Goal: Information Seeking & Learning: Compare options

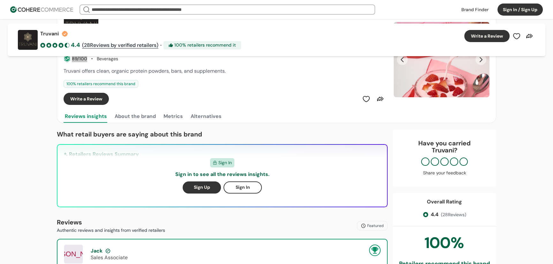
scroll to position [58, 0]
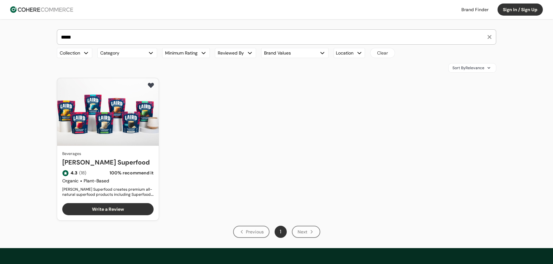
click at [114, 158] on link "[PERSON_NAME] Superfood" at bounding box center [107, 163] width 91 height 10
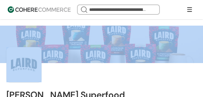
drag, startPoint x: 450, startPoint y: 0, endPoint x: 109, endPoint y: 38, distance: 343.2
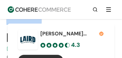
scroll to position [55, 0]
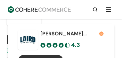
click at [115, 25] on div "Laird Superfood 4.3 ( 18 Reviews by verified retailers) · 100 % retailers recom…" at bounding box center [61, 49] width 122 height 50
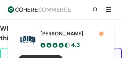
scroll to position [174, 0]
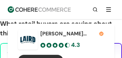
drag, startPoint x: 95, startPoint y: 33, endPoint x: 116, endPoint y: 36, distance: 21.1
click at [111, 36] on div "Laird Superfood 4.3 ( 18 Reviews by verified retailers) · 100 % retailers recom…" at bounding box center [61, 49] width 106 height 50
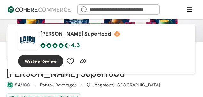
scroll to position [19, 0]
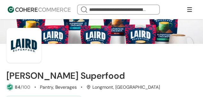
click at [187, 3] on header "We Came Up Empty Looks like there aren’t any matches at the moment. Refine your…" at bounding box center [101, 9] width 203 height 19
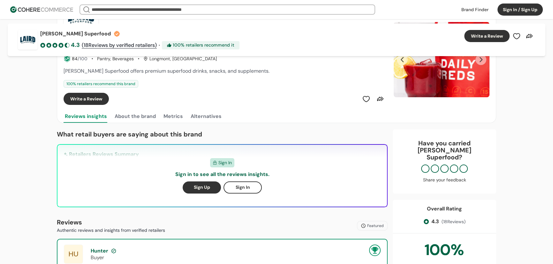
scroll to position [0, 0]
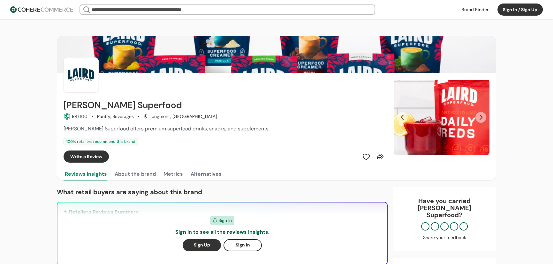
click at [139, 9] on input "search" at bounding box center [227, 9] width 274 height 9
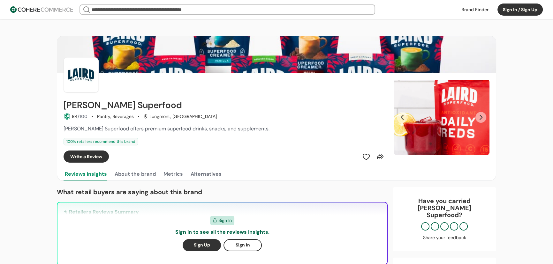
click at [154, 7] on input "search" at bounding box center [227, 9] width 274 height 9
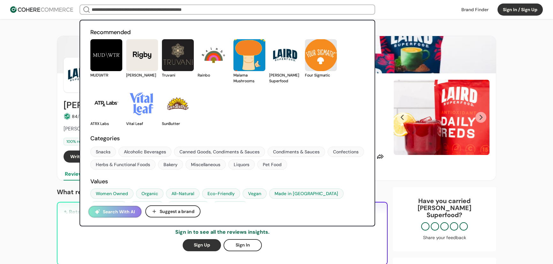
click at [478, 10] on link at bounding box center [474, 10] width 35 height 10
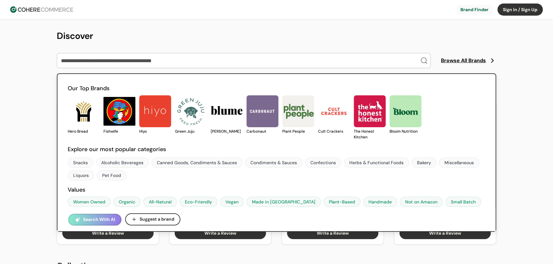
click at [463, 62] on span "Browse All Brands" at bounding box center [463, 61] width 45 height 8
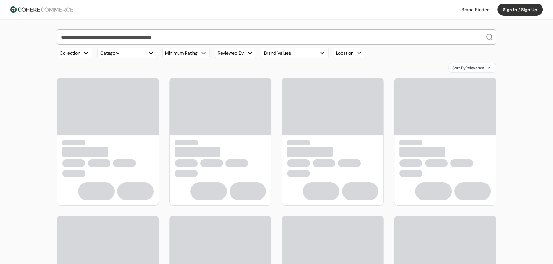
click at [130, 53] on button "Category" at bounding box center [127, 53] width 60 height 10
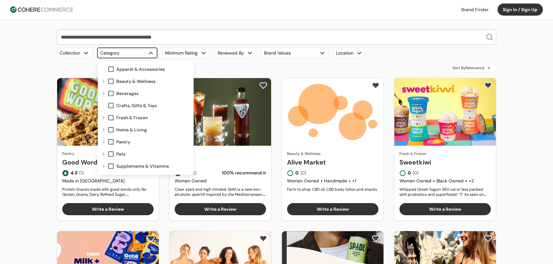
click at [101, 93] on div "Expand" at bounding box center [104, 93] width 8 height 5
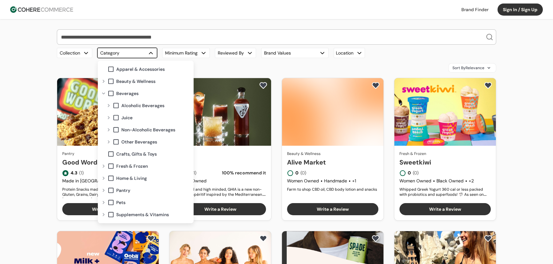
click at [108, 141] on div "Expand" at bounding box center [109, 141] width 8 height 5
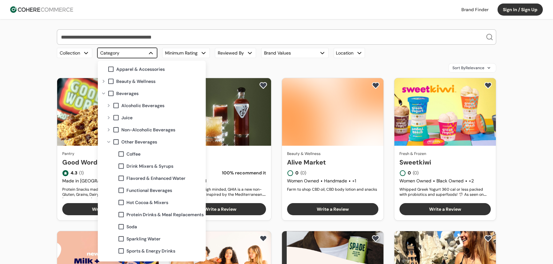
click at [115, 140] on span at bounding box center [115, 141] width 7 height 7
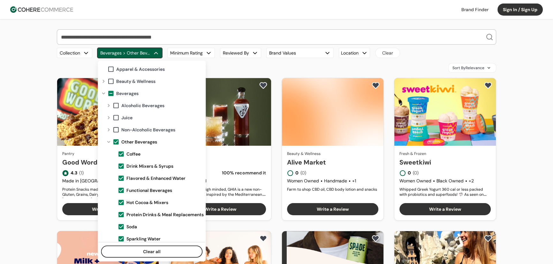
click at [115, 129] on span at bounding box center [115, 129] width 7 height 7
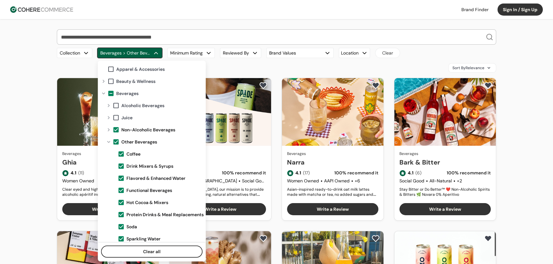
click at [466, 69] on span "Sort By Relevance" at bounding box center [468, 68] width 32 height 6
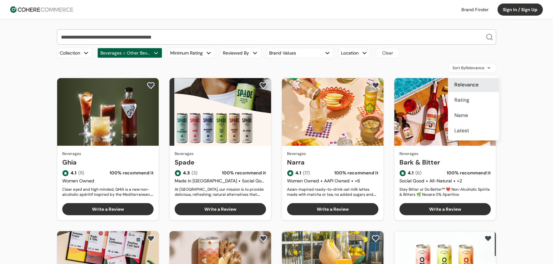
click at [463, 99] on span "Rating" at bounding box center [461, 100] width 15 height 8
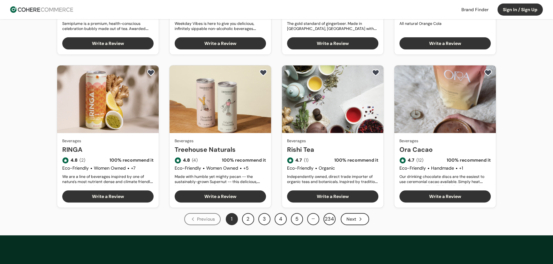
scroll to position [406, 0]
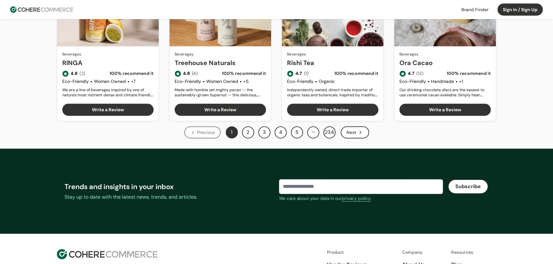
click at [356, 131] on div "Next" at bounding box center [354, 132] width 28 height 12
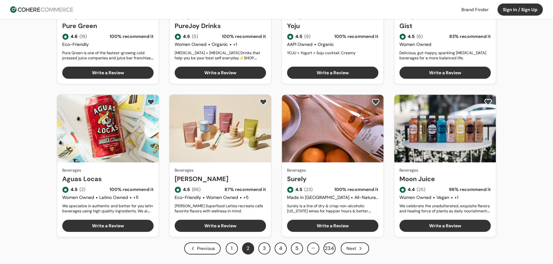
scroll to position [290, 0]
click at [359, 247] on icon "Next" at bounding box center [360, 248] width 6 height 6
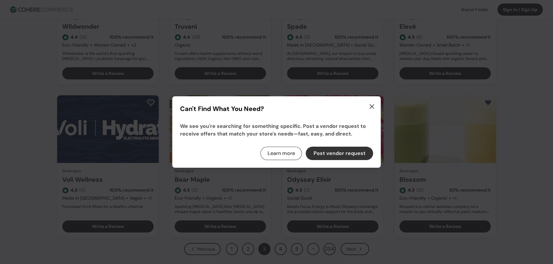
scroll to position [290, 0]
click at [375, 105] on icon "button" at bounding box center [374, 107] width 4 height 4
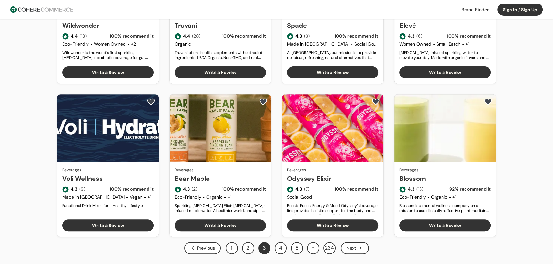
click at [357, 248] on icon "Next" at bounding box center [360, 248] width 6 height 6
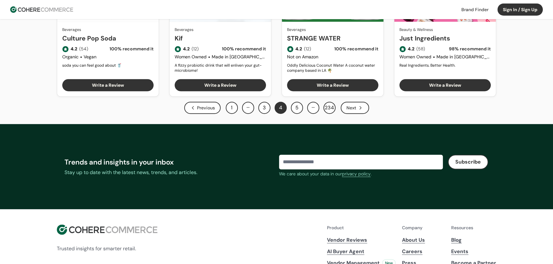
scroll to position [418, 0]
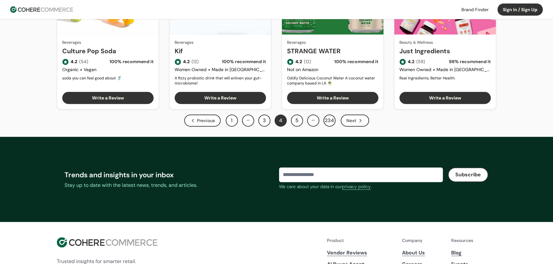
click at [200, 125] on div "Previous" at bounding box center [202, 121] width 36 height 12
drag, startPoint x: 200, startPoint y: 125, endPoint x: 199, endPoint y: 121, distance: 3.6
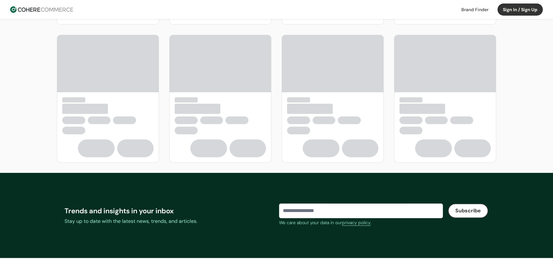
scroll to position [435, 0]
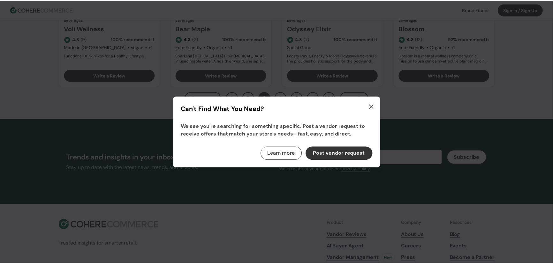
scroll to position [413, 0]
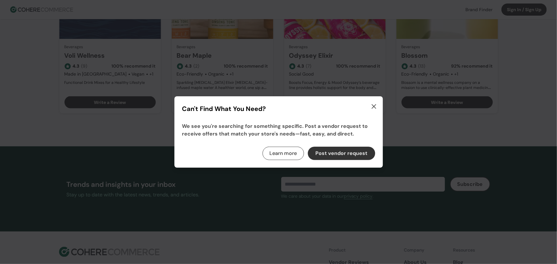
click at [372, 106] on icon "button" at bounding box center [374, 107] width 8 height 8
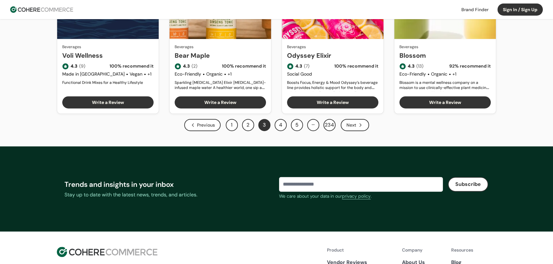
click at [232, 125] on button "1" at bounding box center [232, 125] width 12 height 12
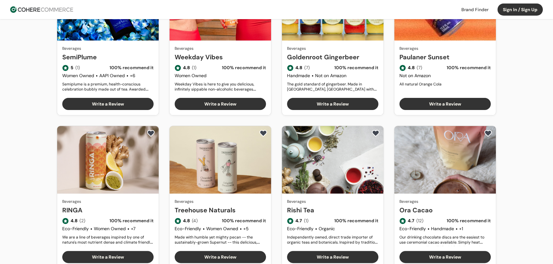
scroll to position [377, 0]
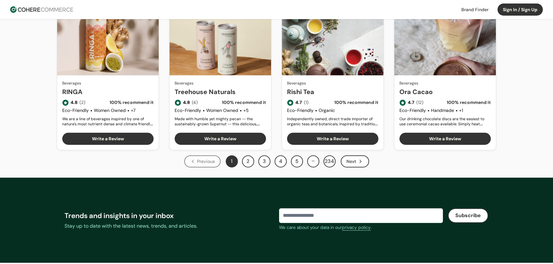
click at [353, 160] on div "Next" at bounding box center [354, 161] width 28 height 12
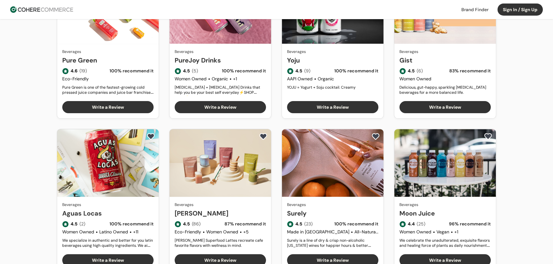
scroll to position [319, 0]
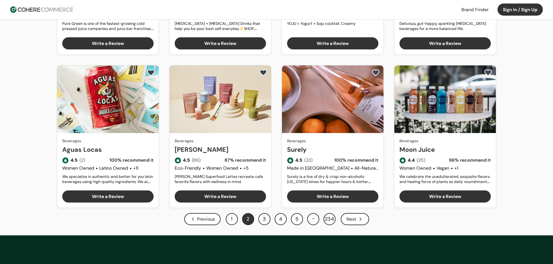
click at [355, 217] on div "Next" at bounding box center [354, 219] width 28 height 12
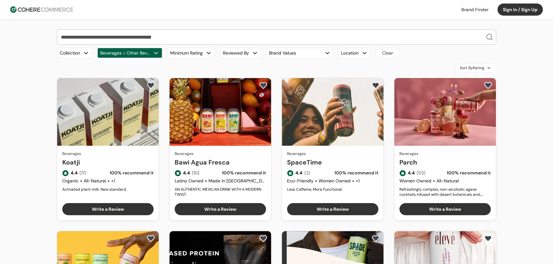
scroll to position [145, 0]
